Goal: Task Accomplishment & Management: Use online tool/utility

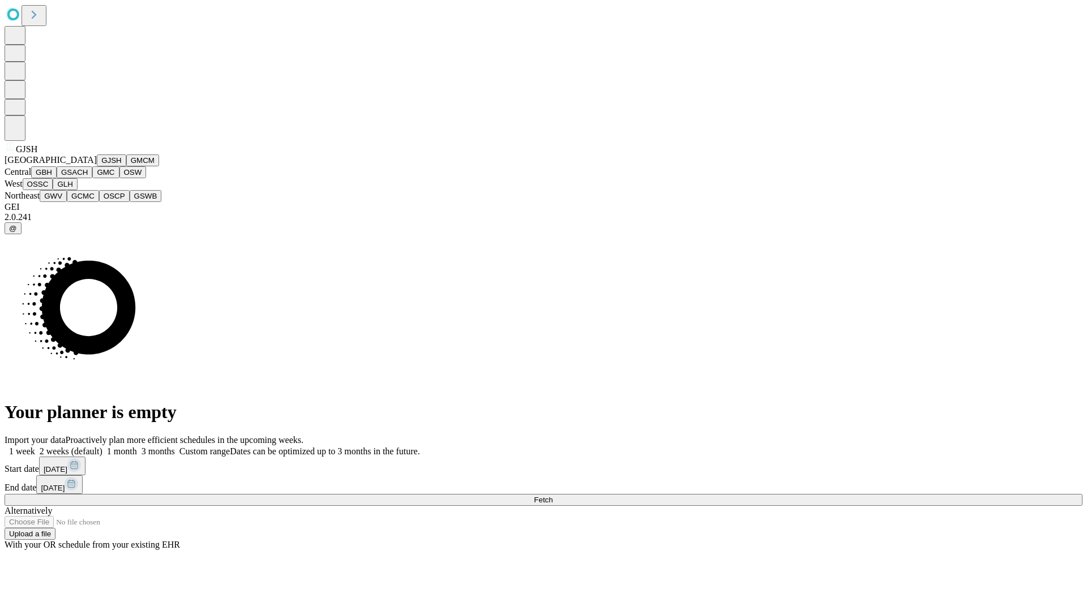
click at [97, 166] on button "GJSH" at bounding box center [111, 161] width 29 height 12
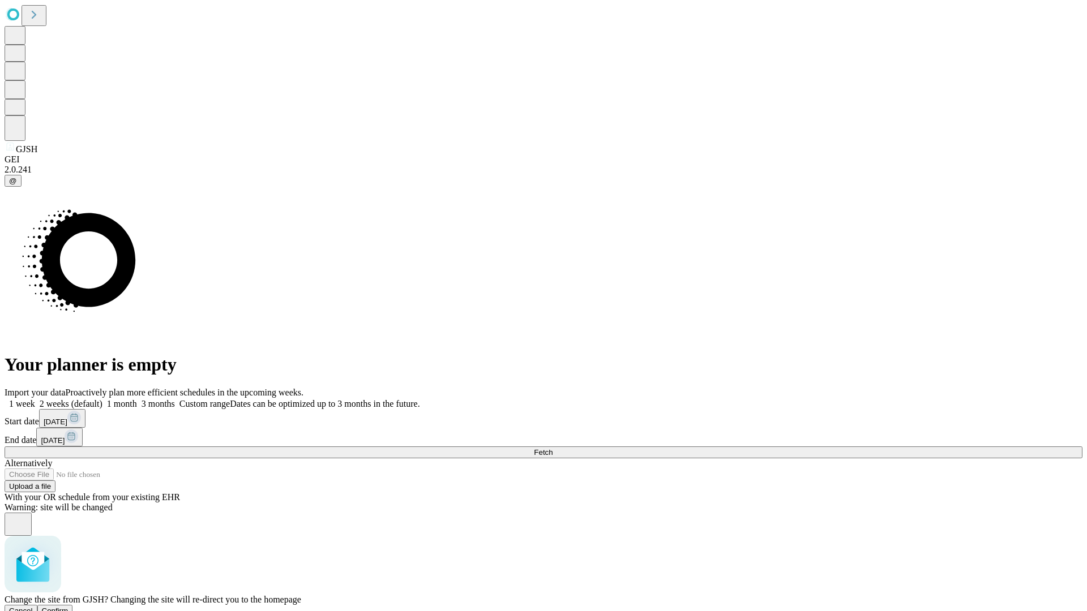
click at [68, 607] on span "Confirm" at bounding box center [55, 611] width 27 height 8
click at [102, 399] on label "2 weeks (default)" at bounding box center [68, 404] width 67 height 10
click at [552, 448] on span "Fetch" at bounding box center [543, 452] width 19 height 8
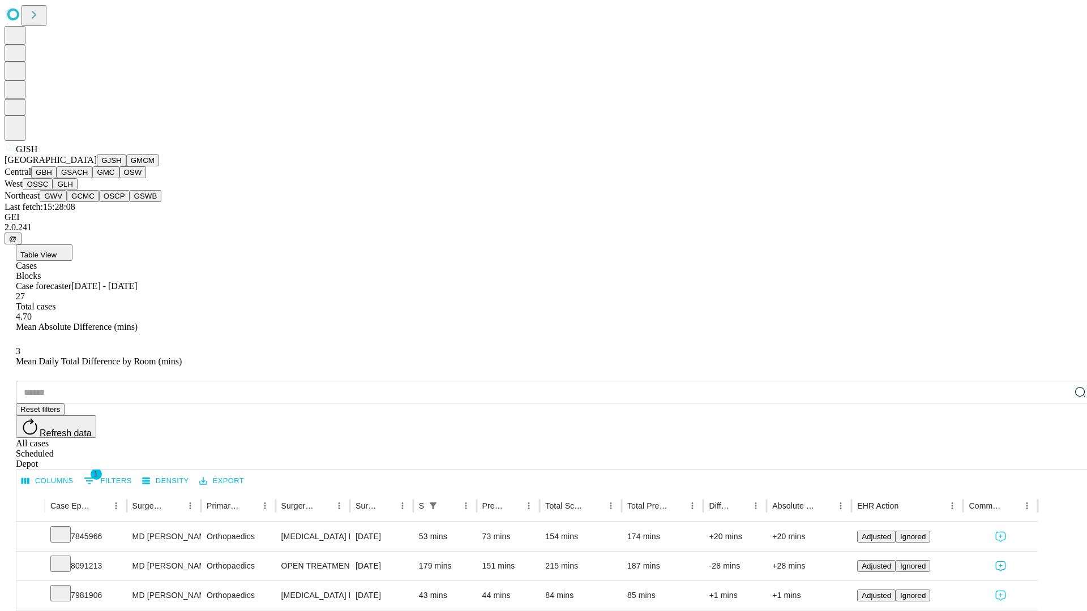
click at [126, 166] on button "GMCM" at bounding box center [142, 161] width 33 height 12
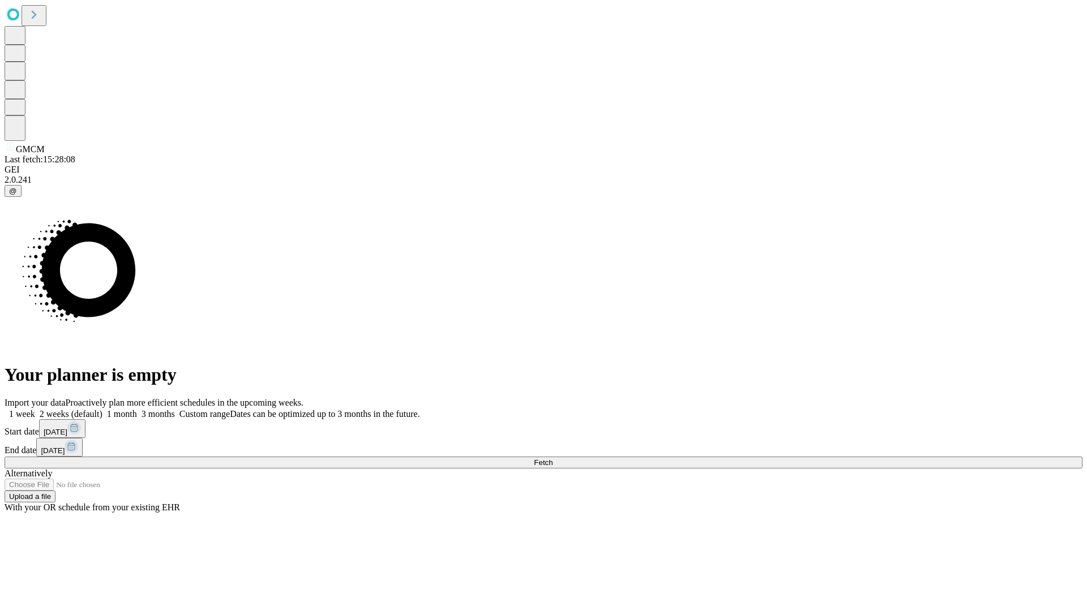
click at [102, 409] on label "2 weeks (default)" at bounding box center [68, 414] width 67 height 10
click at [552, 459] on span "Fetch" at bounding box center [543, 463] width 19 height 8
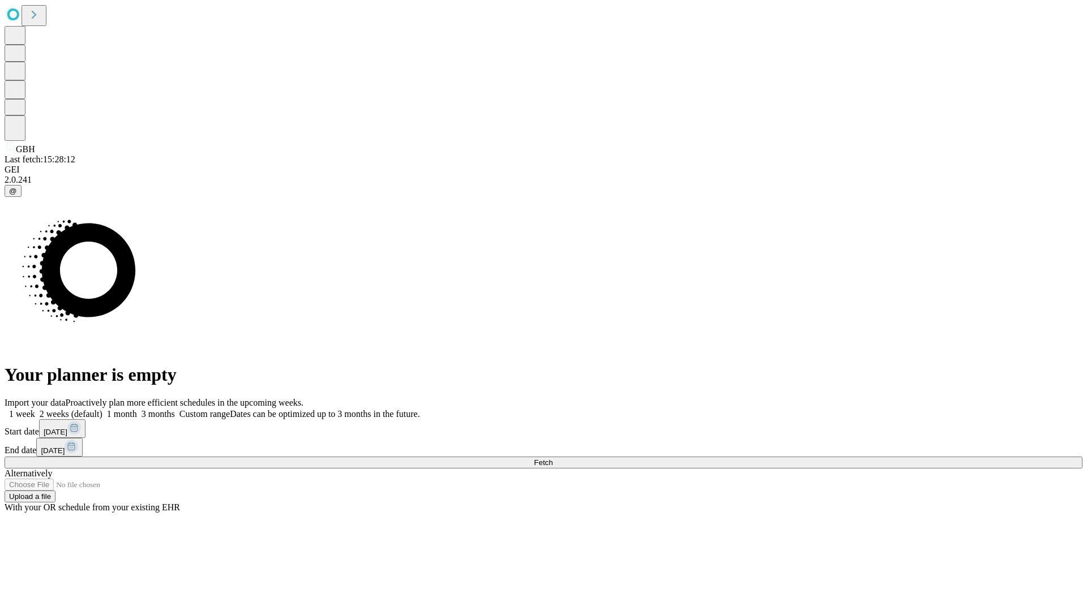
click at [102, 409] on label "2 weeks (default)" at bounding box center [68, 414] width 67 height 10
click at [552, 459] on span "Fetch" at bounding box center [543, 463] width 19 height 8
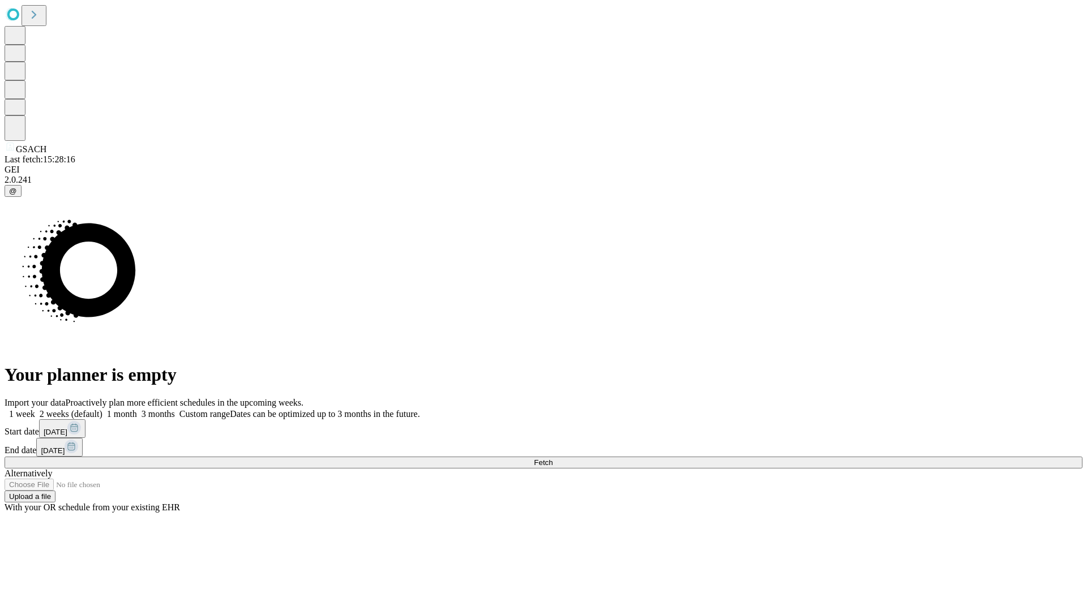
click at [102, 409] on label "2 weeks (default)" at bounding box center [68, 414] width 67 height 10
click at [552, 459] on span "Fetch" at bounding box center [543, 463] width 19 height 8
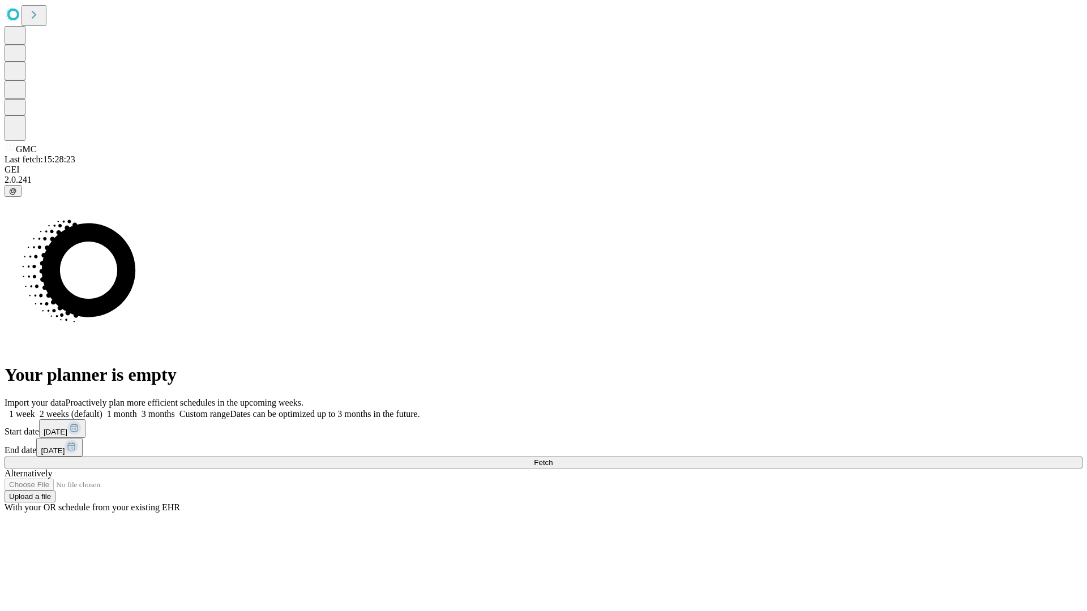
click at [102, 409] on label "2 weeks (default)" at bounding box center [68, 414] width 67 height 10
click at [552, 459] on span "Fetch" at bounding box center [543, 463] width 19 height 8
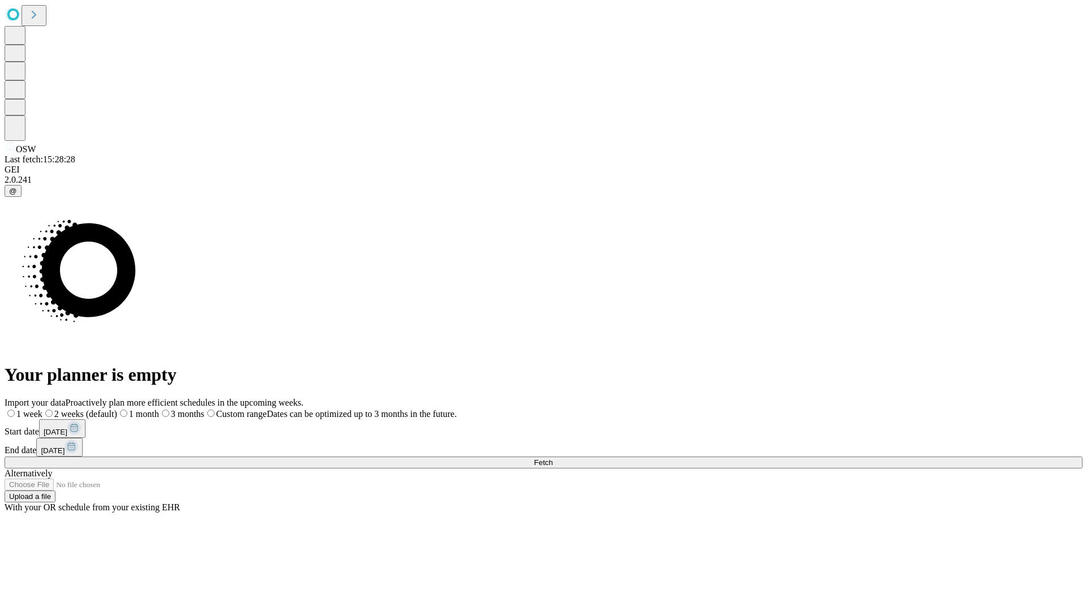
click at [117, 409] on label "2 weeks (default)" at bounding box center [79, 414] width 75 height 10
click at [552, 459] on span "Fetch" at bounding box center [543, 463] width 19 height 8
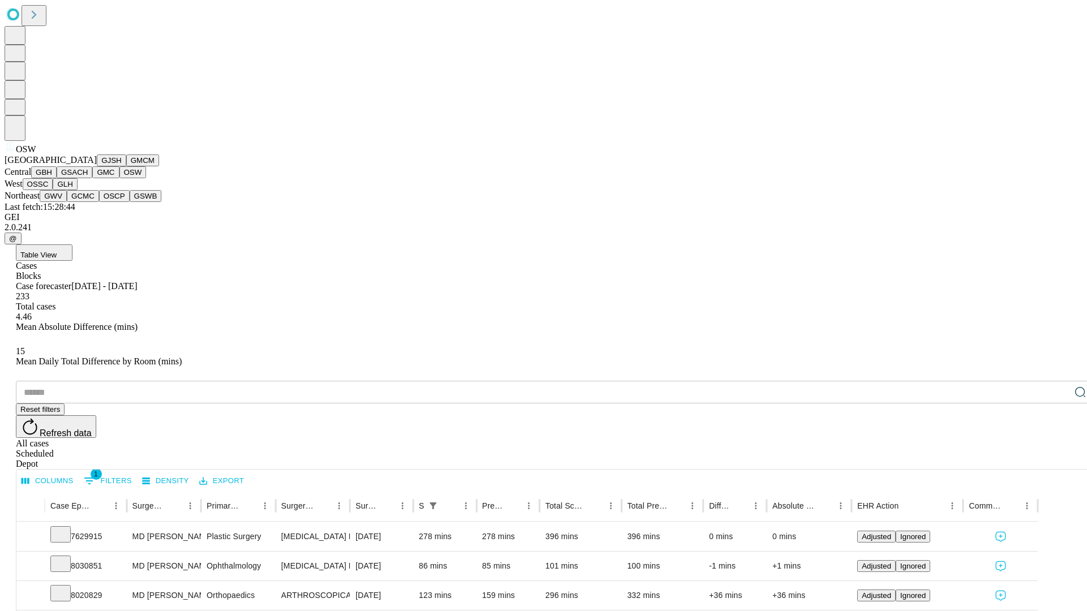
click at [53, 190] on button "OSSC" at bounding box center [38, 184] width 31 height 12
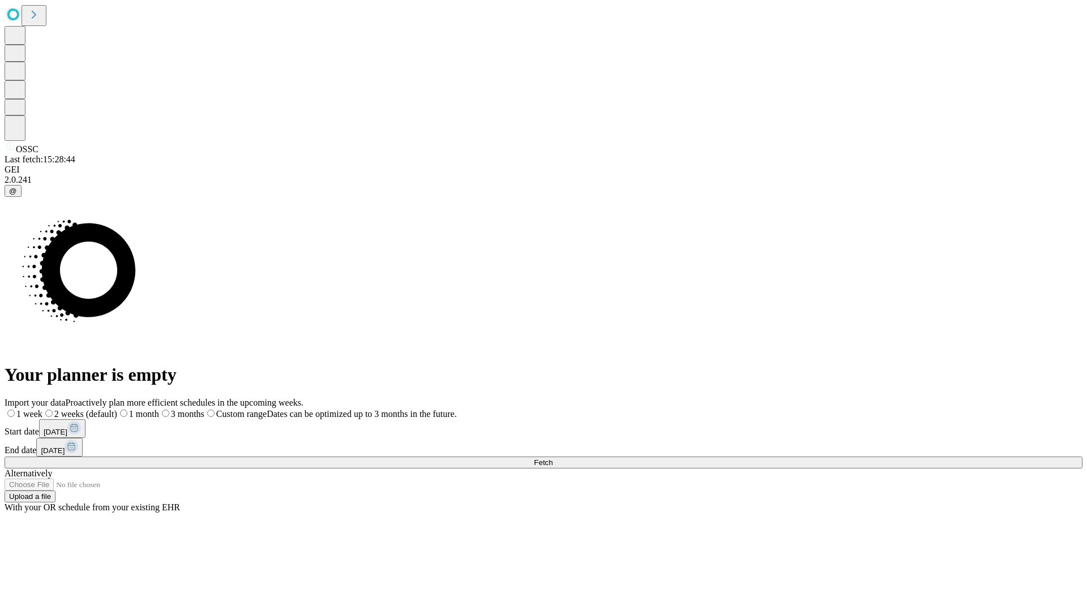
click at [117, 409] on label "2 weeks (default)" at bounding box center [79, 414] width 75 height 10
click at [552, 459] on span "Fetch" at bounding box center [543, 463] width 19 height 8
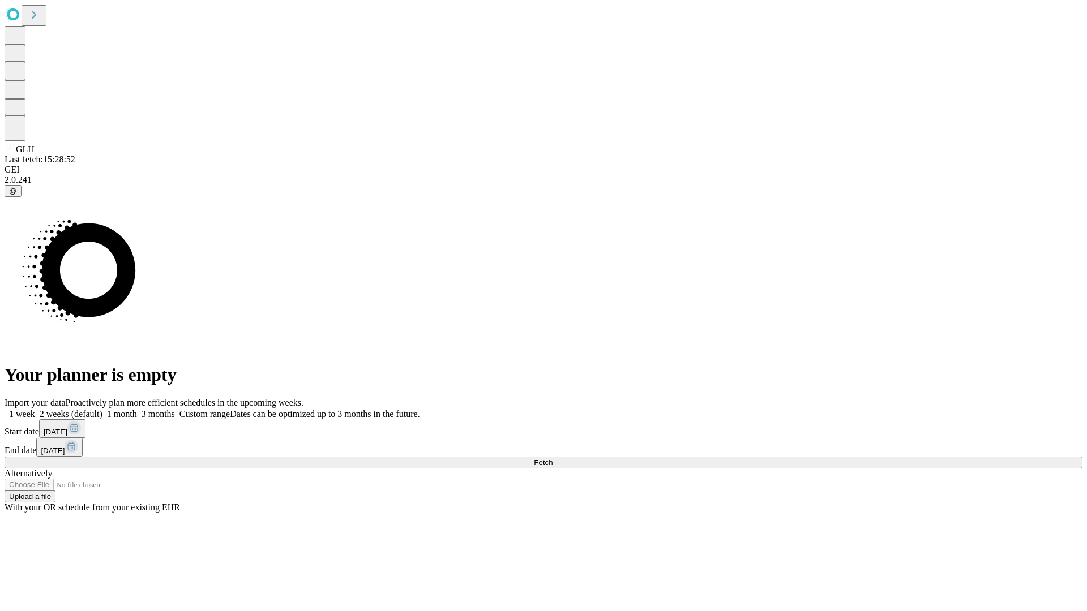
click at [102, 409] on label "2 weeks (default)" at bounding box center [68, 414] width 67 height 10
click at [552, 459] on span "Fetch" at bounding box center [543, 463] width 19 height 8
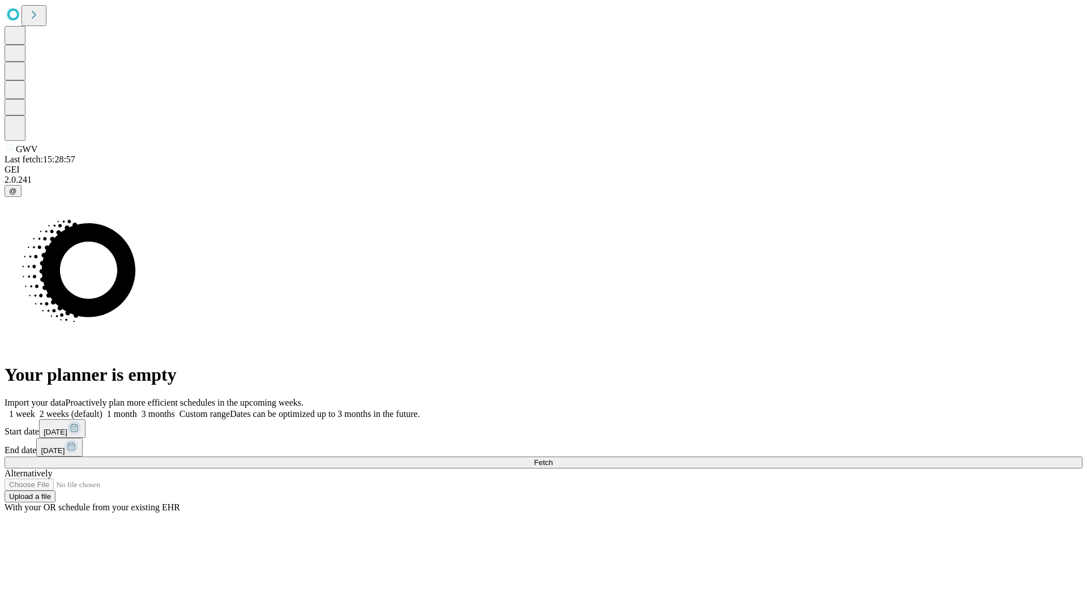
click at [102, 409] on label "2 weeks (default)" at bounding box center [68, 414] width 67 height 10
click at [552, 459] on span "Fetch" at bounding box center [543, 463] width 19 height 8
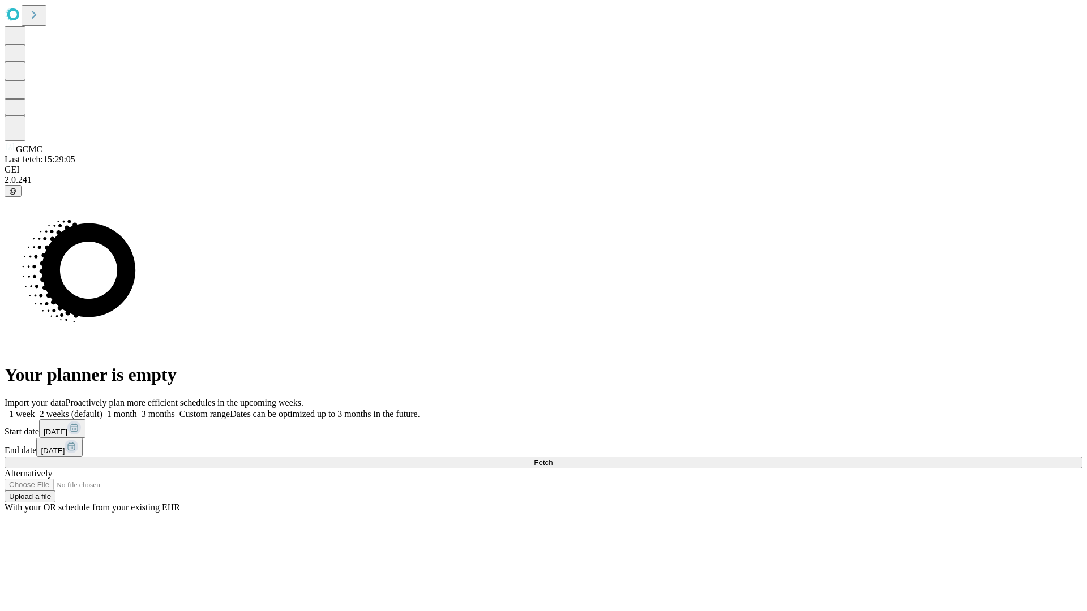
click at [102, 409] on label "2 weeks (default)" at bounding box center [68, 414] width 67 height 10
click at [552, 459] on span "Fetch" at bounding box center [543, 463] width 19 height 8
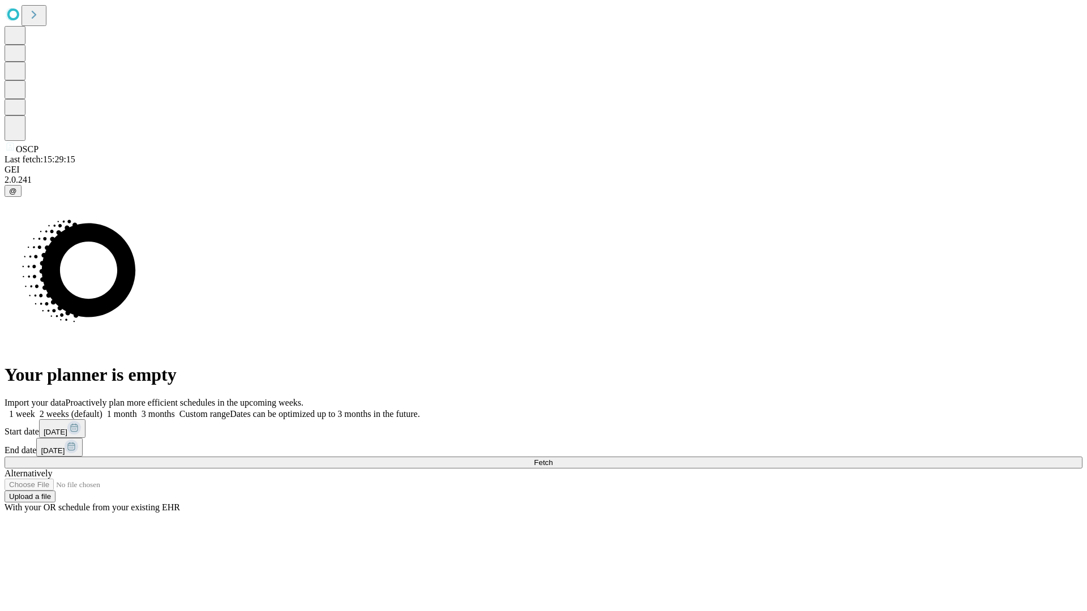
click at [552, 459] on span "Fetch" at bounding box center [543, 463] width 19 height 8
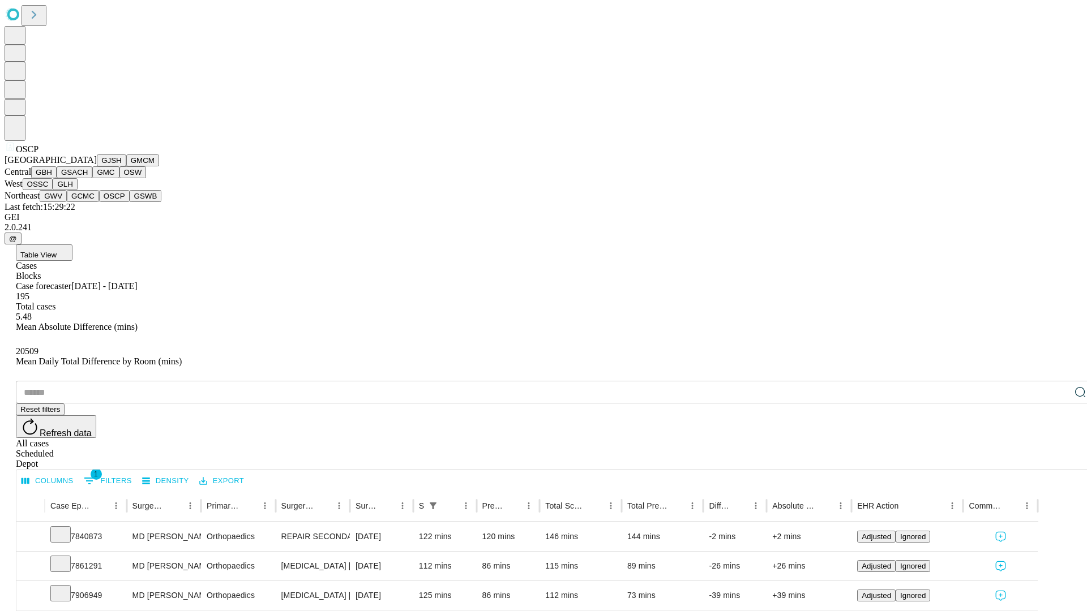
click at [130, 202] on button "GSWB" at bounding box center [146, 196] width 32 height 12
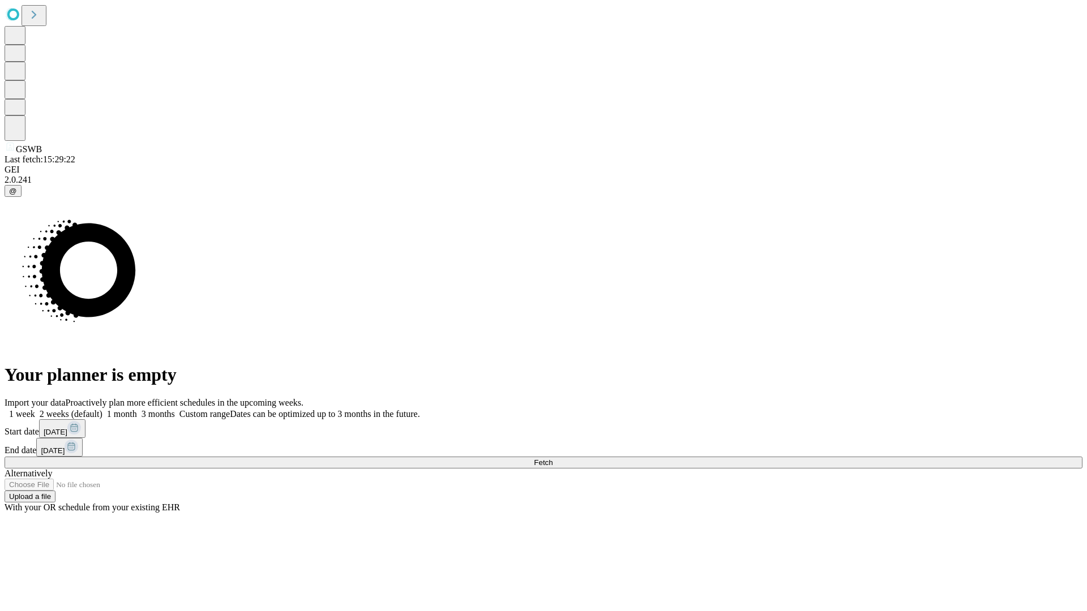
click at [102, 409] on label "2 weeks (default)" at bounding box center [68, 414] width 67 height 10
click at [552, 459] on span "Fetch" at bounding box center [543, 463] width 19 height 8
